Goal: Information Seeking & Learning: Understand process/instructions

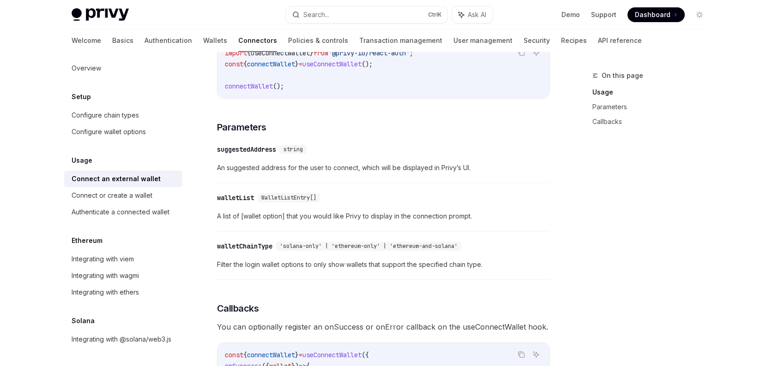
scroll to position [322, 0]
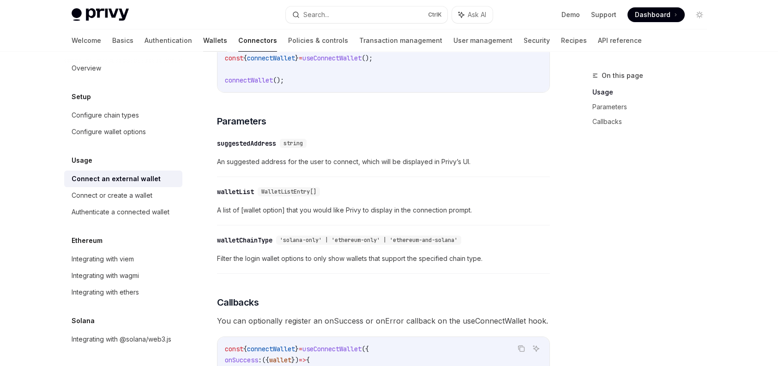
click at [203, 44] on link "Wallets" at bounding box center [215, 41] width 24 height 22
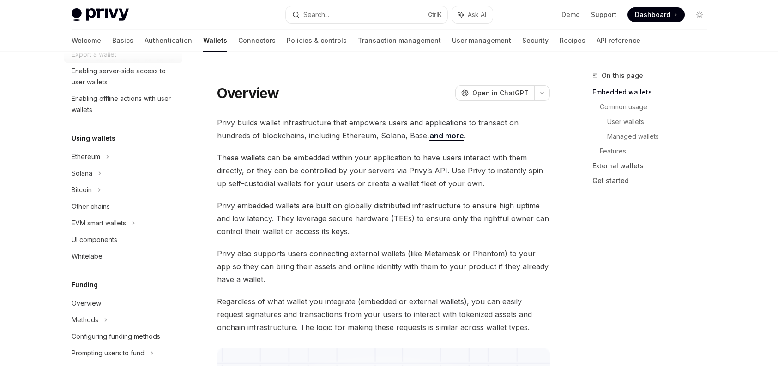
scroll to position [156, 0]
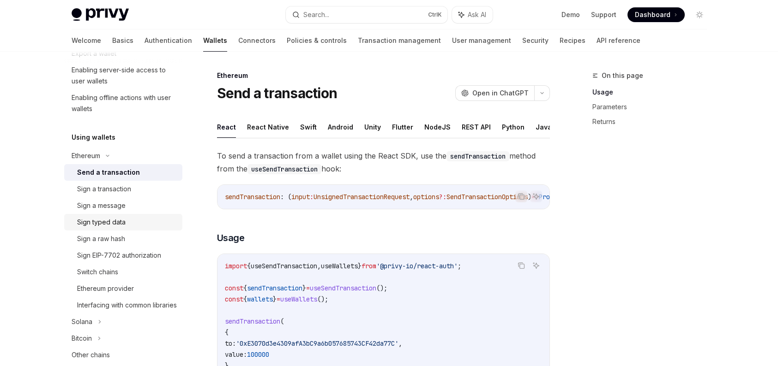
click at [134, 222] on div "Sign typed data" at bounding box center [127, 222] width 100 height 11
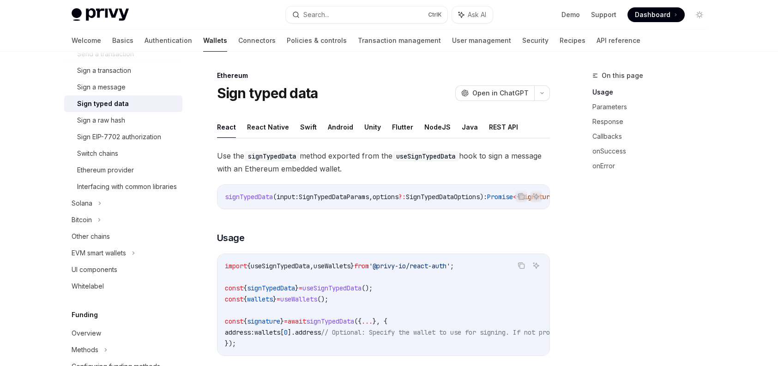
scroll to position [323, 0]
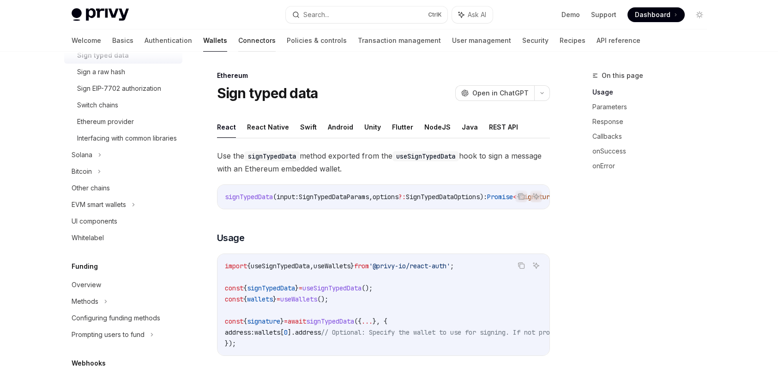
click at [238, 37] on link "Connectors" at bounding box center [256, 41] width 37 height 22
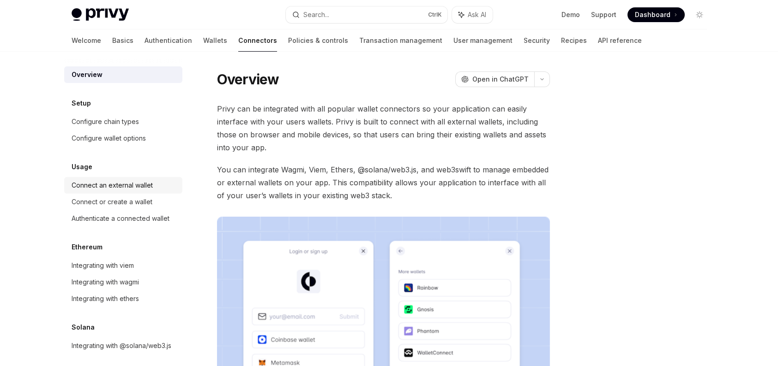
click at [142, 188] on div "Connect an external wallet" at bounding box center [112, 185] width 81 height 11
type textarea "*"
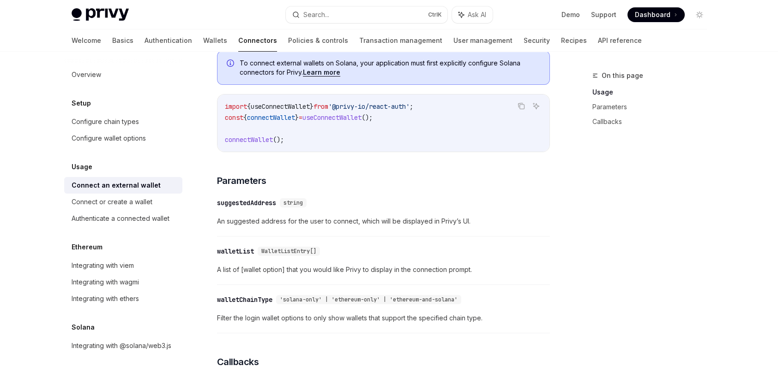
scroll to position [277, 0]
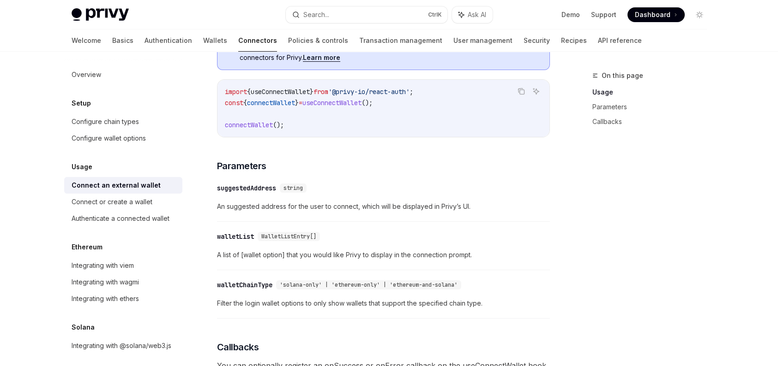
click at [217, 283] on div "walletChainType" at bounding box center [244, 285] width 55 height 9
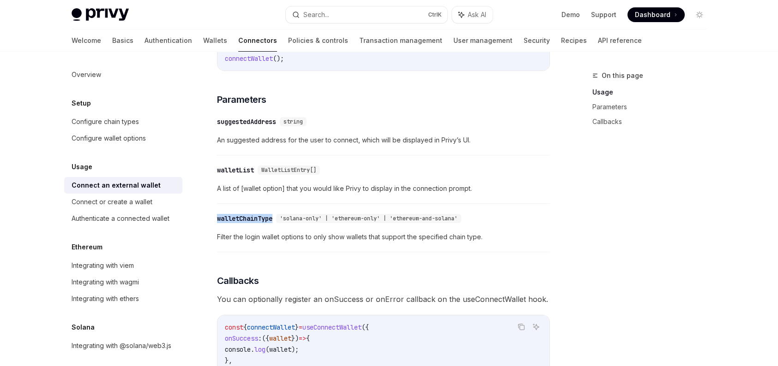
click at [217, 283] on div "To determine if Privy has fully processed all external and embedded EVM wallet …" at bounding box center [383, 167] width 333 height 723
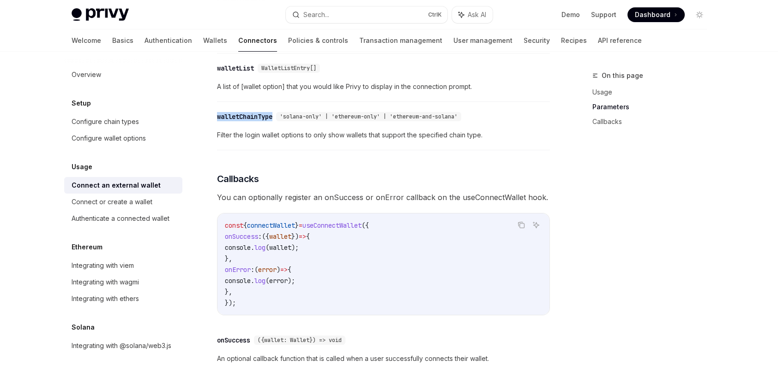
scroll to position [451, 0]
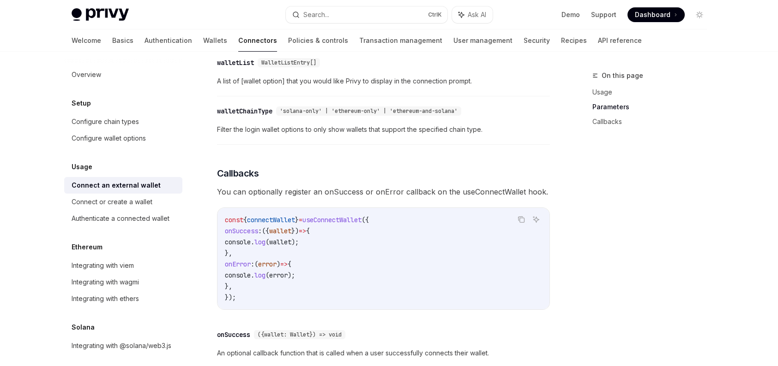
click at [457, 115] on span "'solana-only' | 'ethereum-only' | 'ethereum-and-solana'" at bounding box center [369, 111] width 178 height 7
click at [461, 116] on div "'solana-only' | 'ethereum-only' | 'ethereum-and-solana'" at bounding box center [368, 111] width 185 height 9
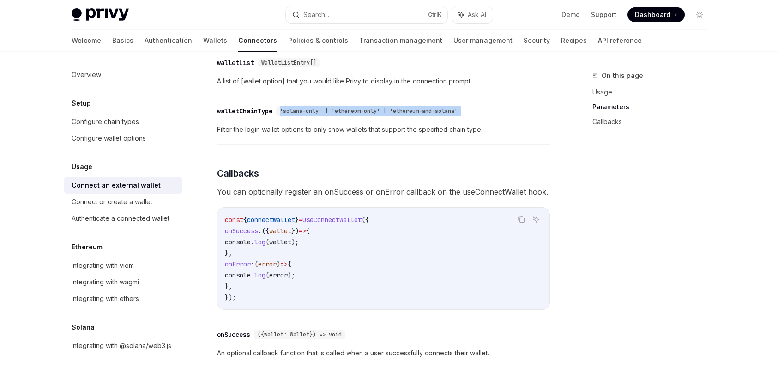
click at [461, 116] on div "'solana-only' | 'ethereum-only' | 'ethereum-and-solana'" at bounding box center [368, 111] width 185 height 9
